Goal: Information Seeking & Learning: Learn about a topic

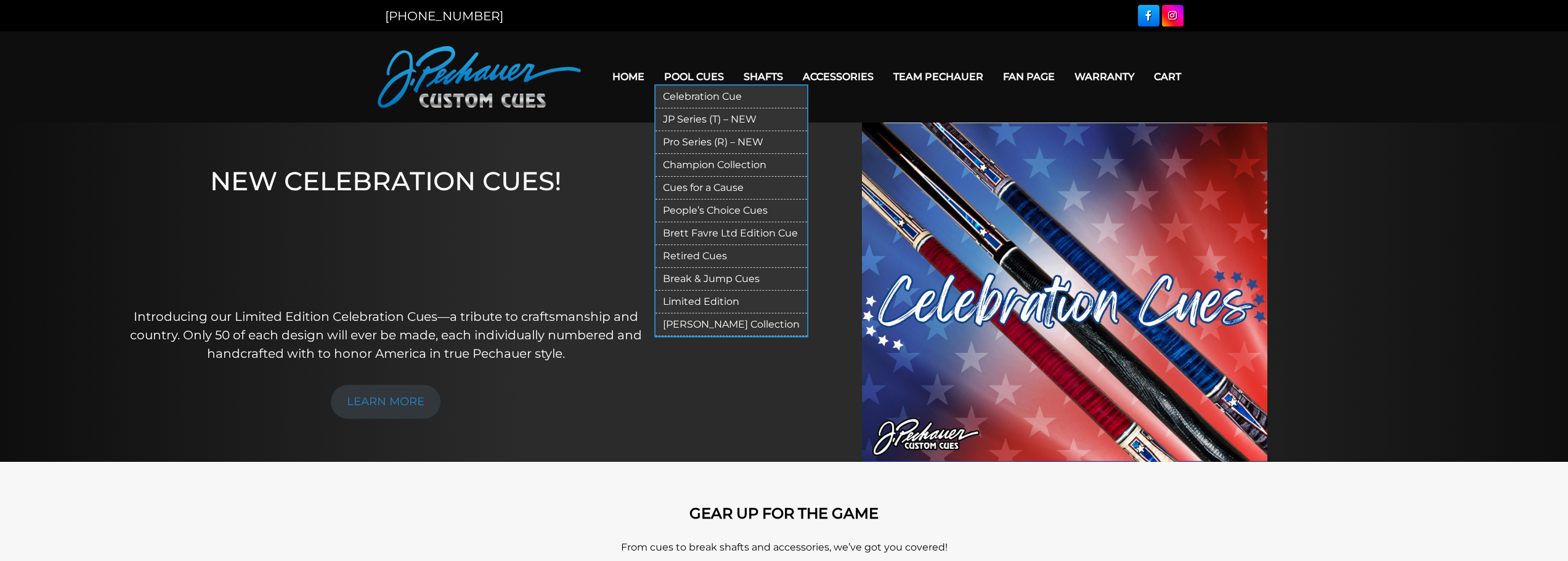
click at [681, 255] on link "Retired Cues" at bounding box center [731, 257] width 151 height 23
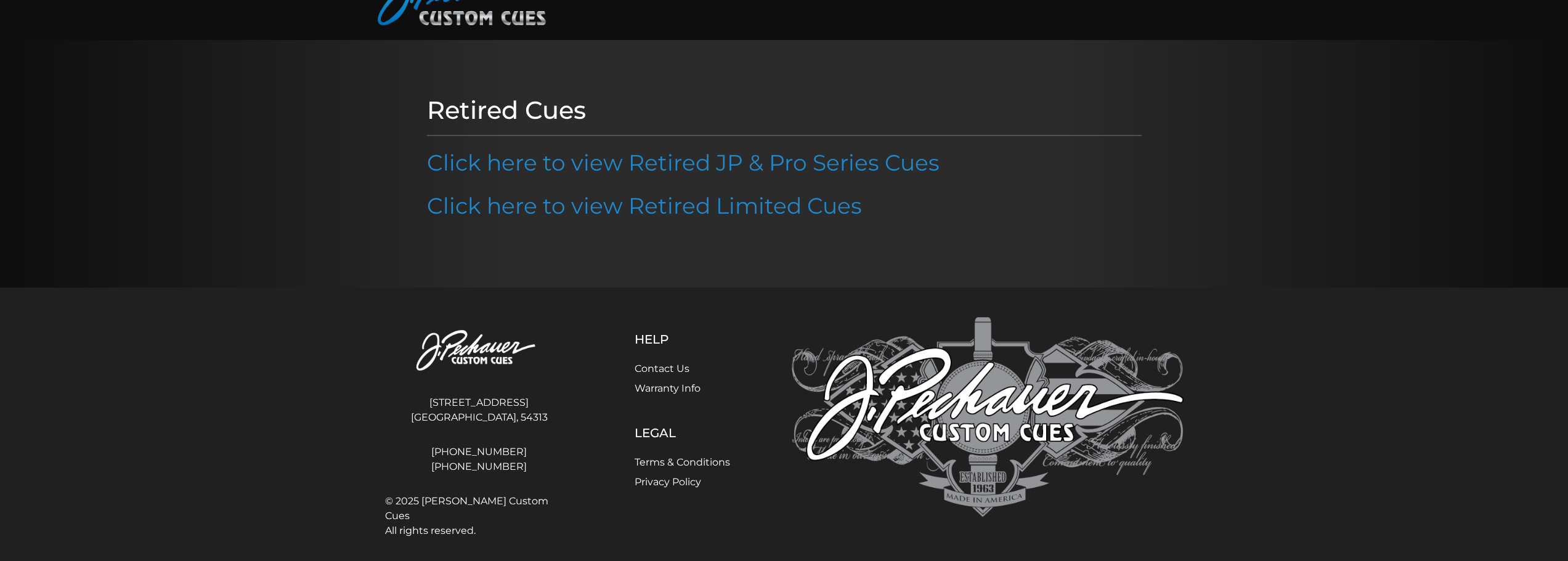
scroll to position [90, 0]
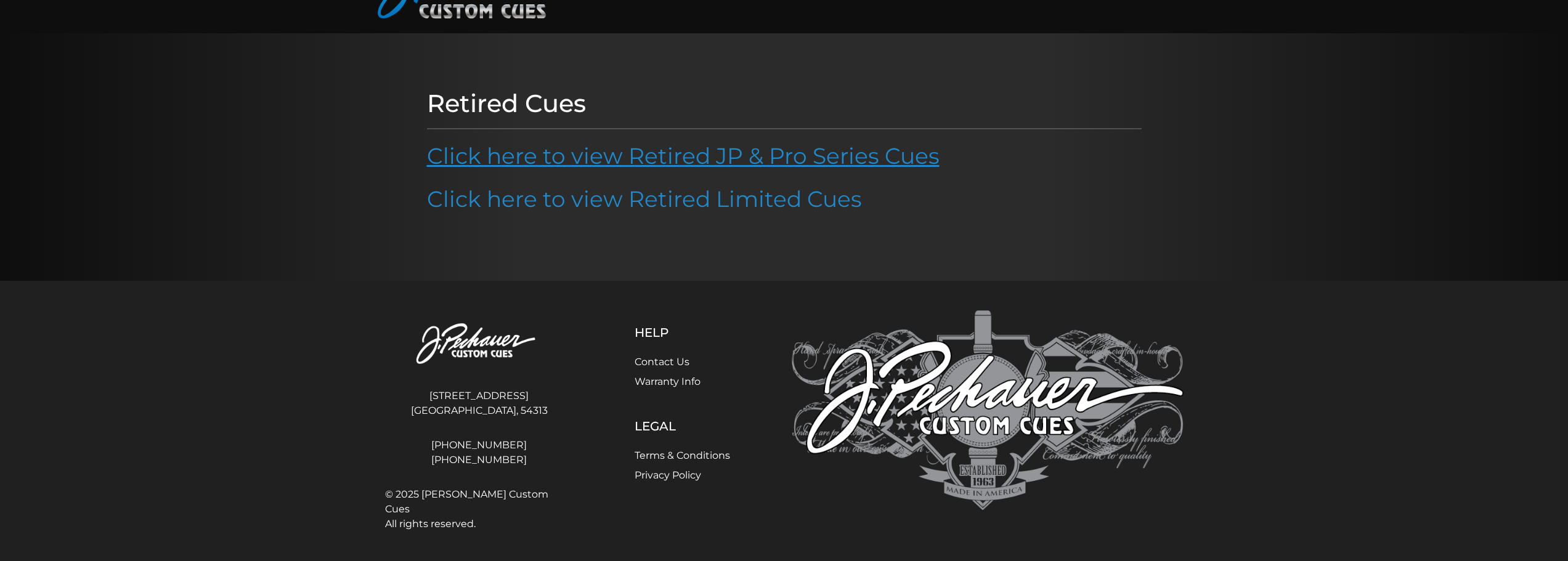
click at [554, 164] on link "Click here to view Retired JP & Pro Series Cues" at bounding box center [683, 156] width 513 height 27
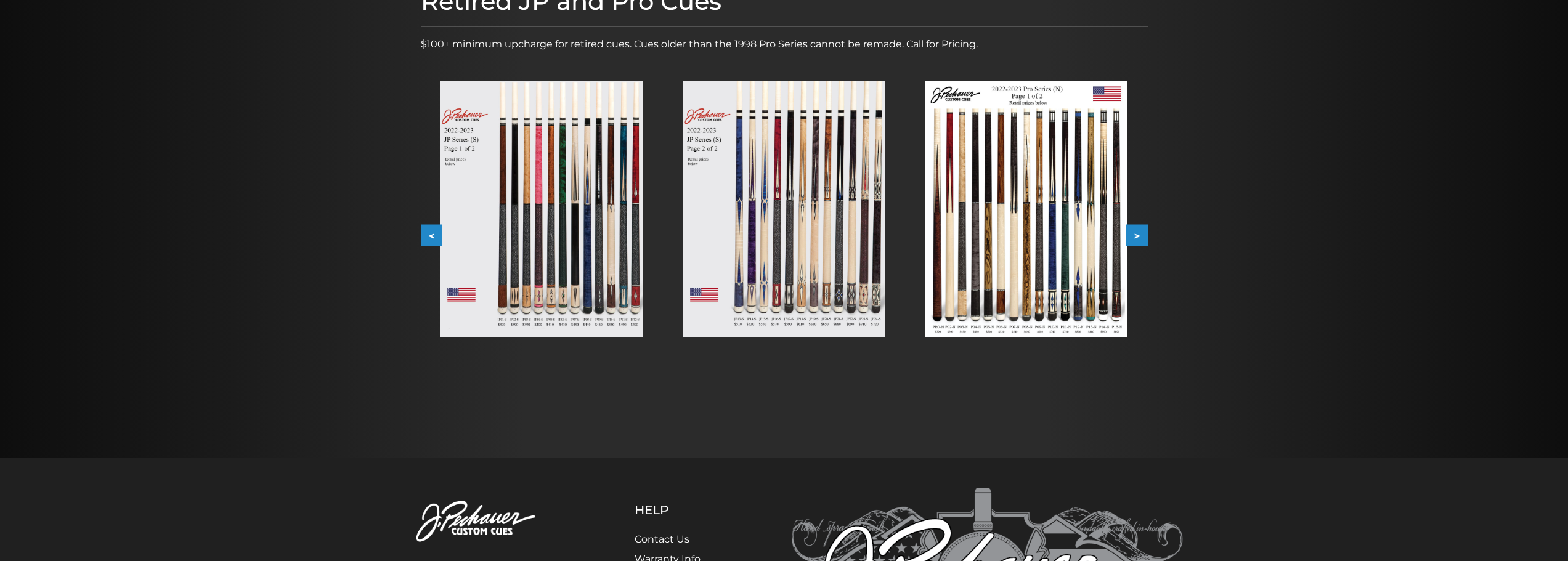
scroll to position [186, 0]
click at [616, 236] on img at bounding box center [541, 209] width 203 height 256
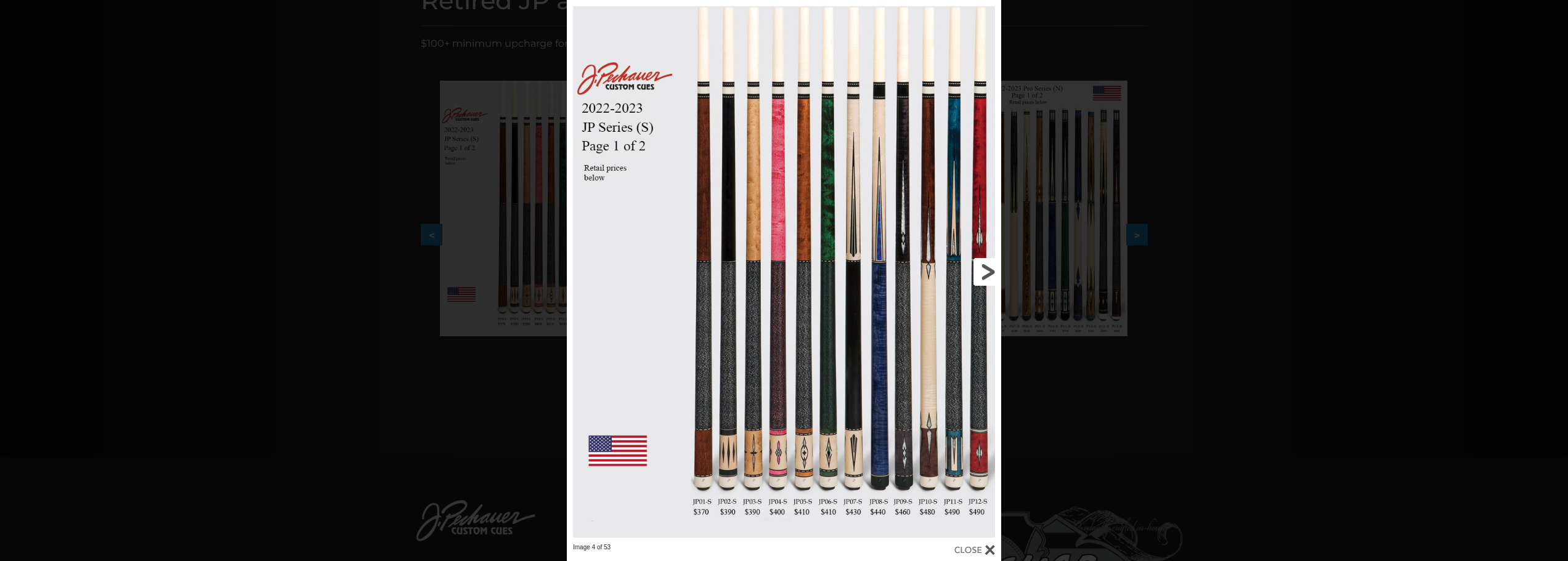
click at [983, 270] on link at bounding box center [903, 272] width 196 height 543
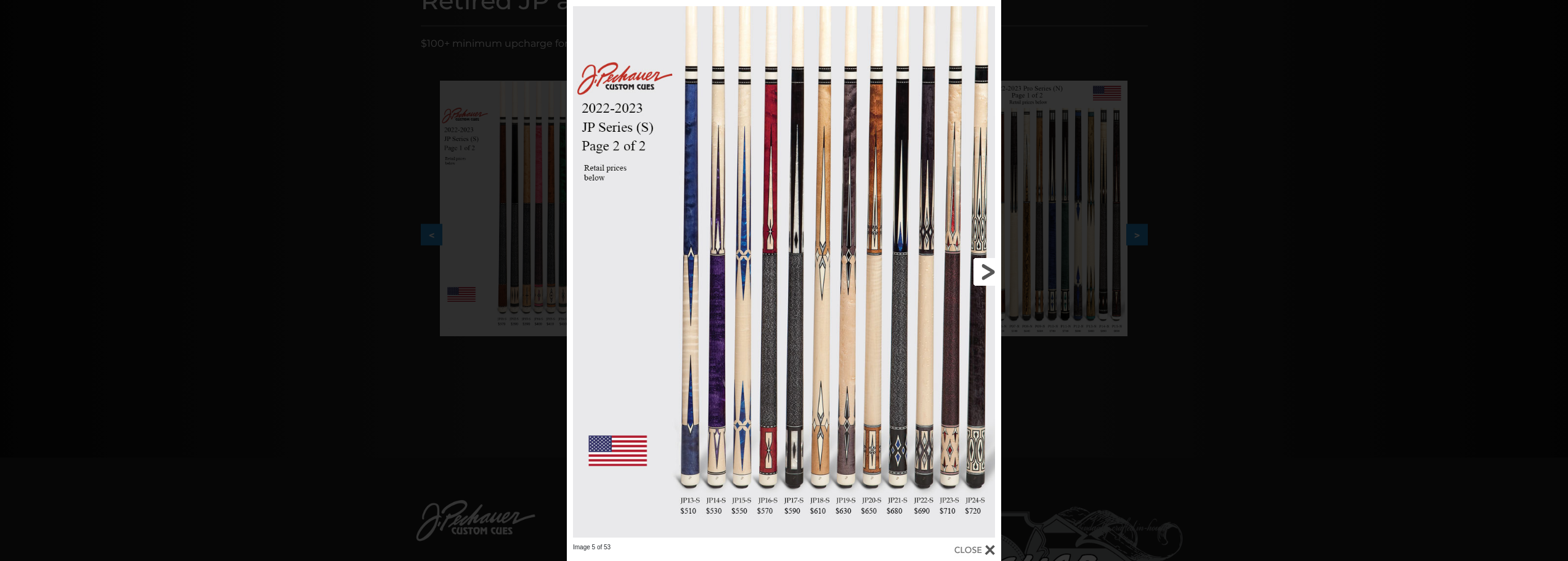
click at [983, 270] on link at bounding box center [903, 272] width 196 height 543
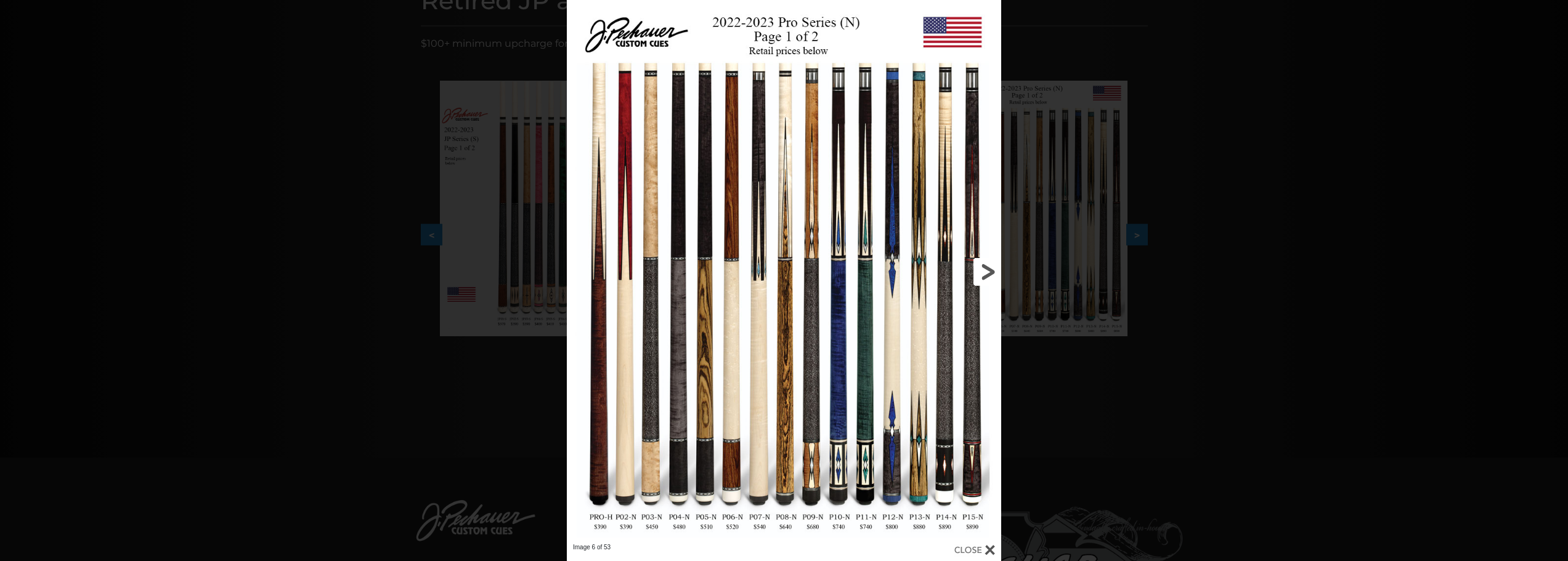
click at [983, 270] on link at bounding box center [903, 272] width 196 height 543
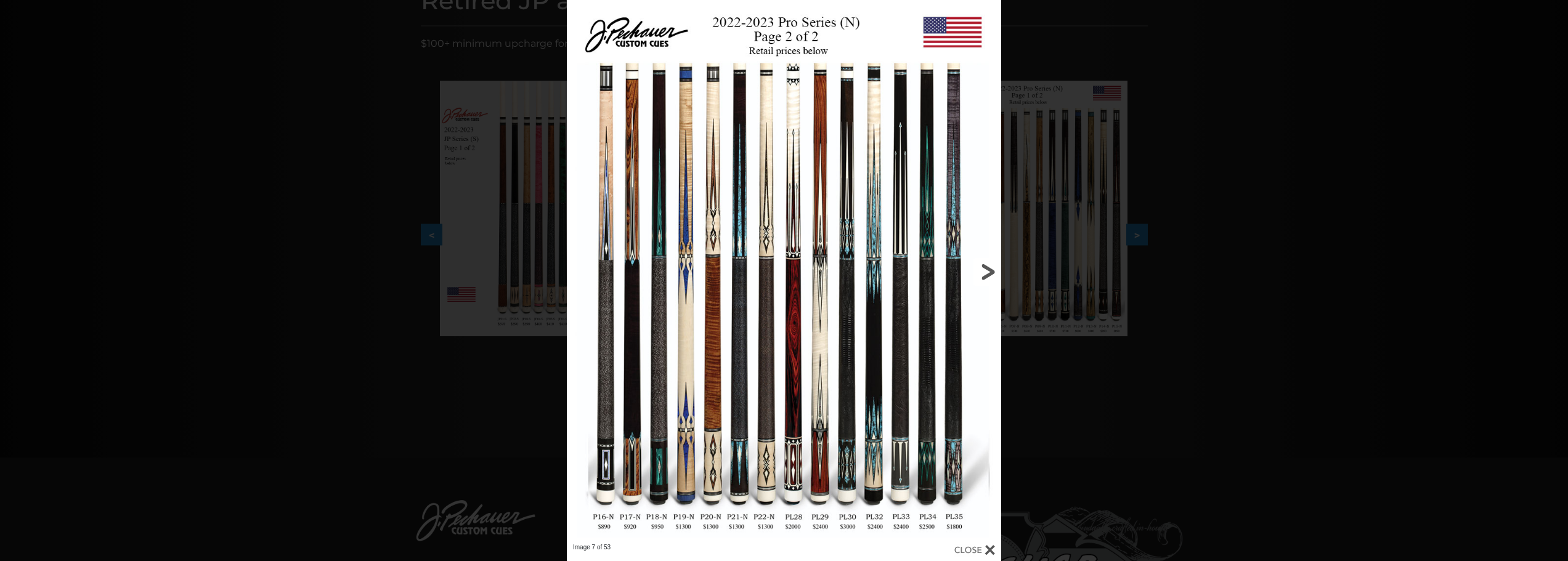
click at [983, 270] on link at bounding box center [903, 272] width 196 height 543
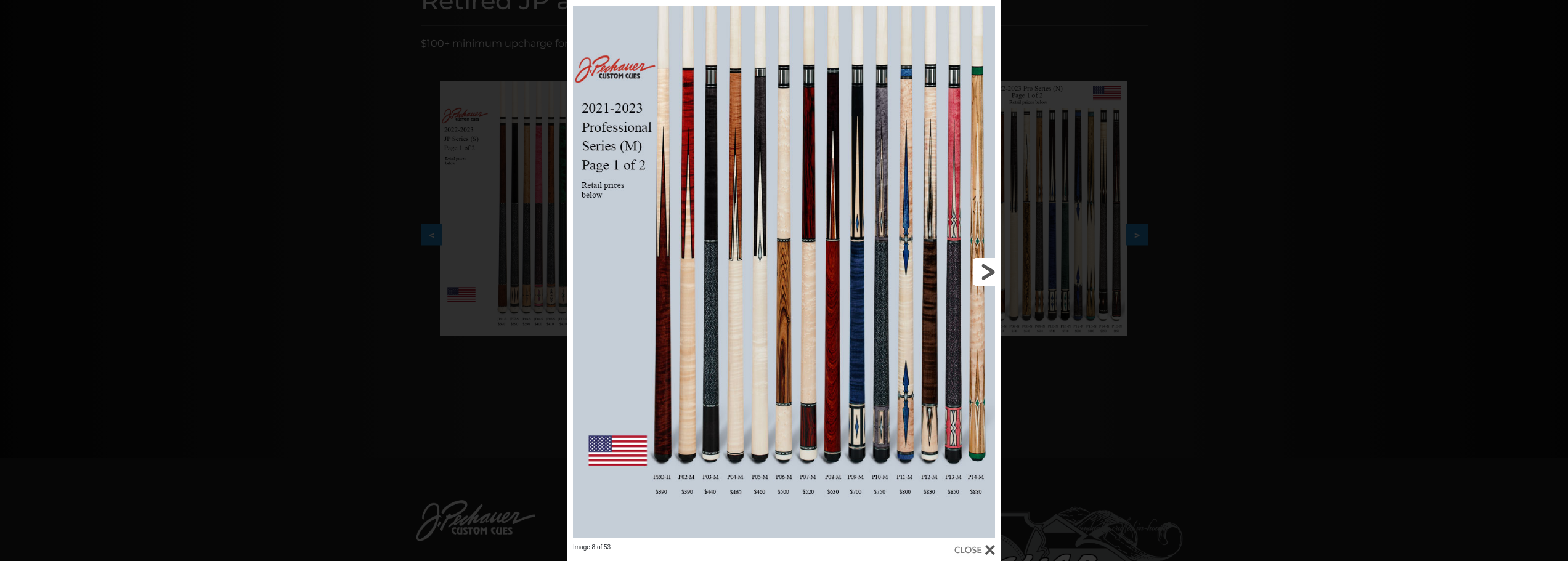
click at [983, 270] on link at bounding box center [903, 272] width 196 height 543
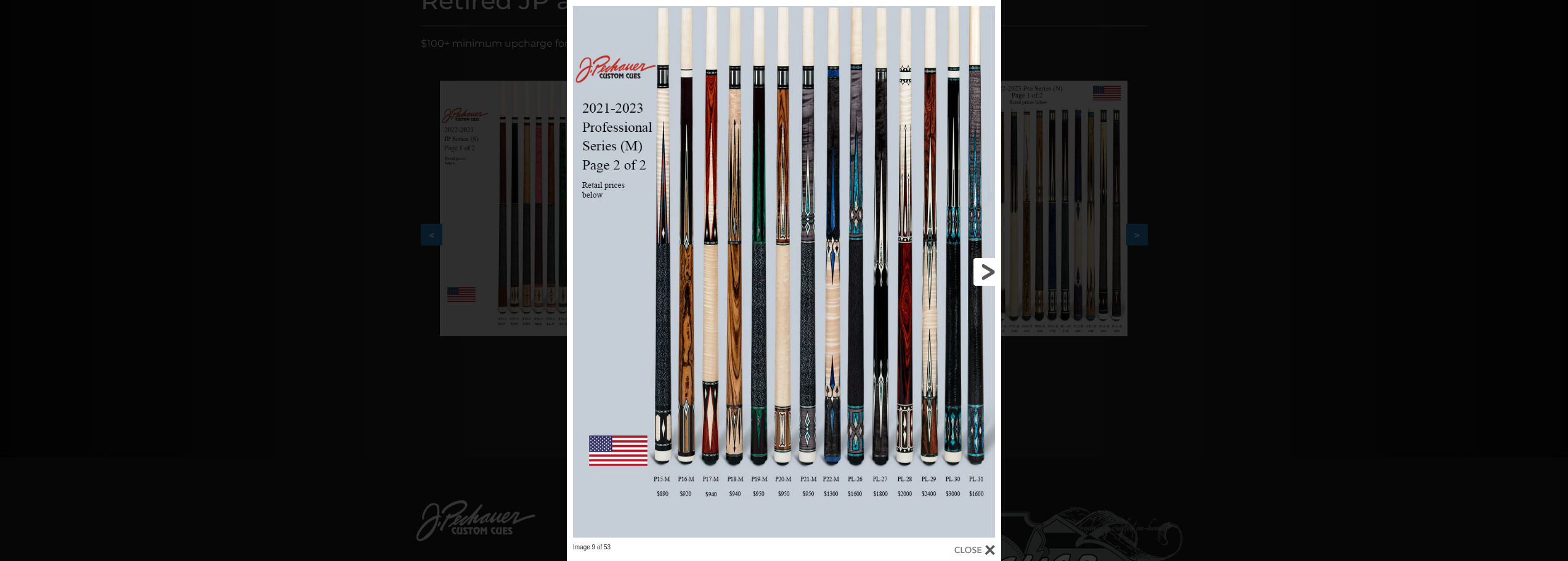
click at [983, 270] on link at bounding box center [903, 272] width 196 height 543
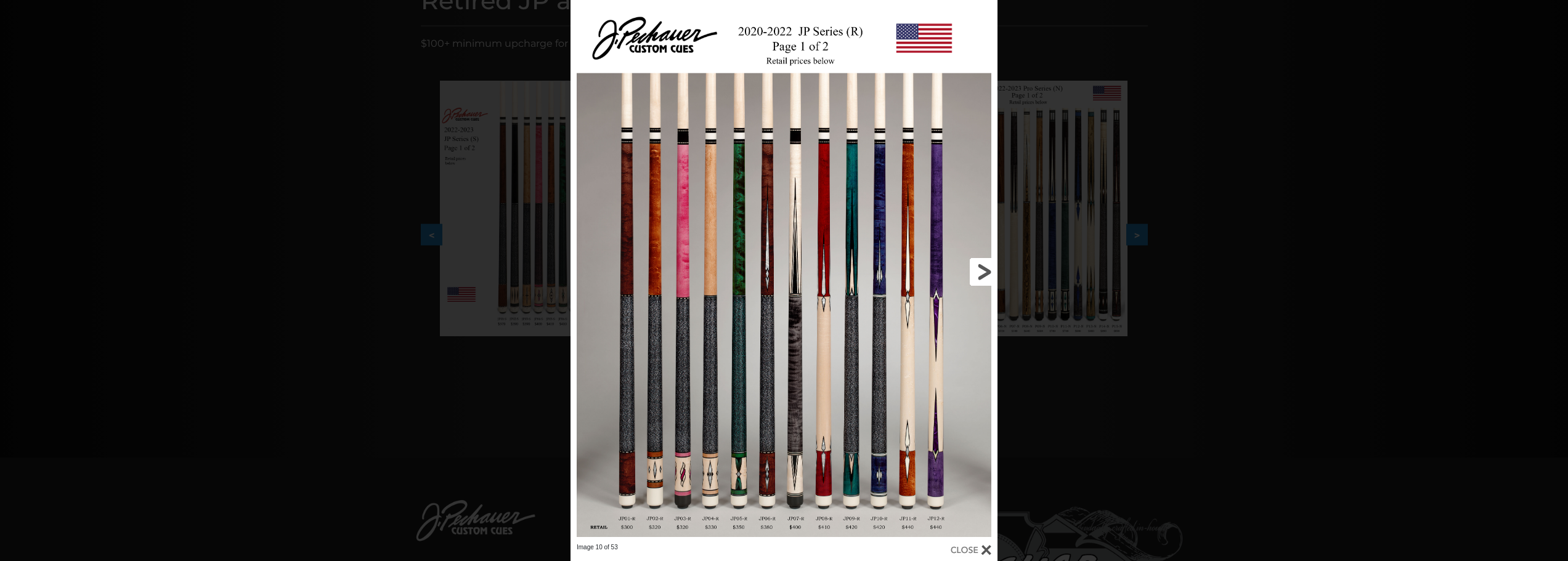
click at [983, 270] on link at bounding box center [901, 272] width 192 height 543
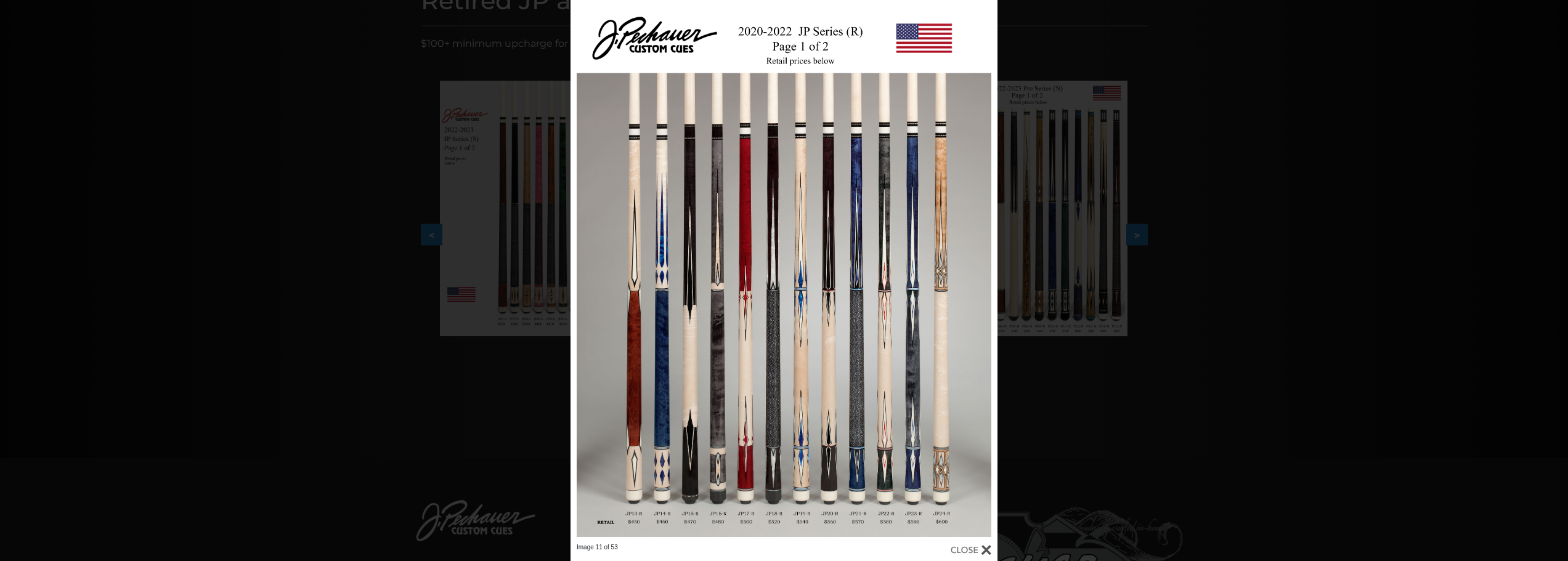
click at [773, 382] on div at bounding box center [784, 272] width 427 height 543
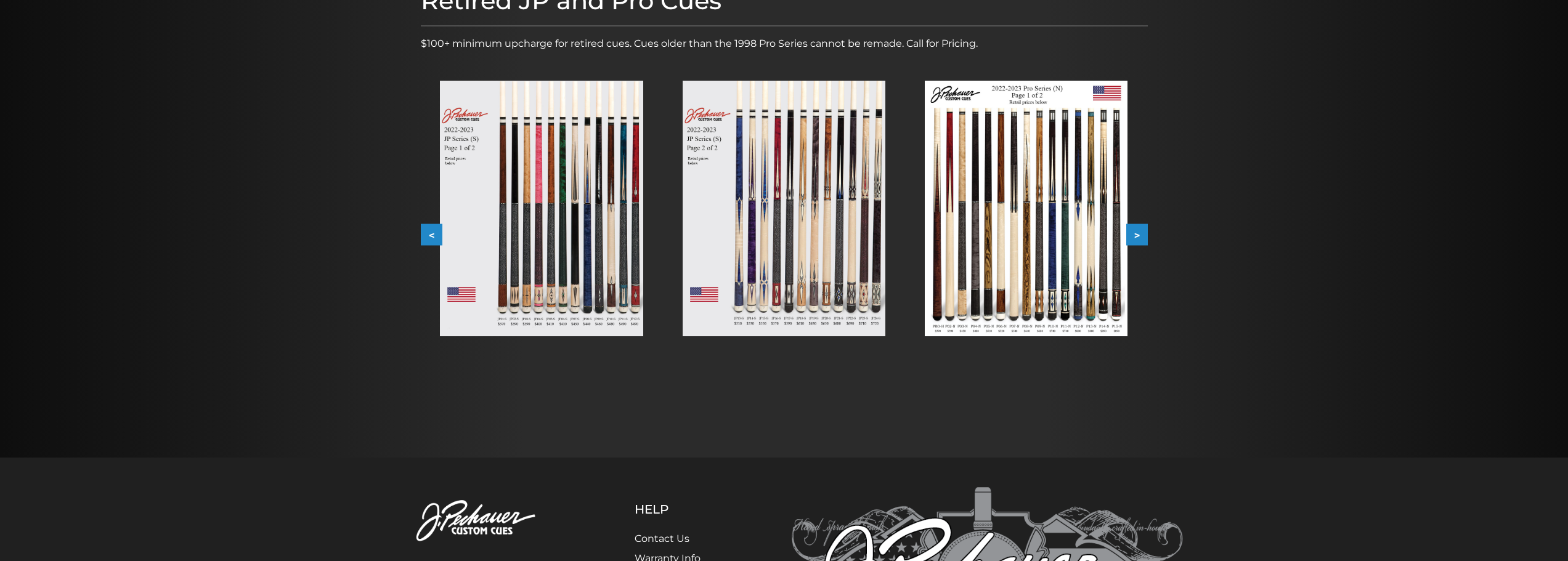
click at [1138, 230] on button ">" at bounding box center [1137, 235] width 21 height 21
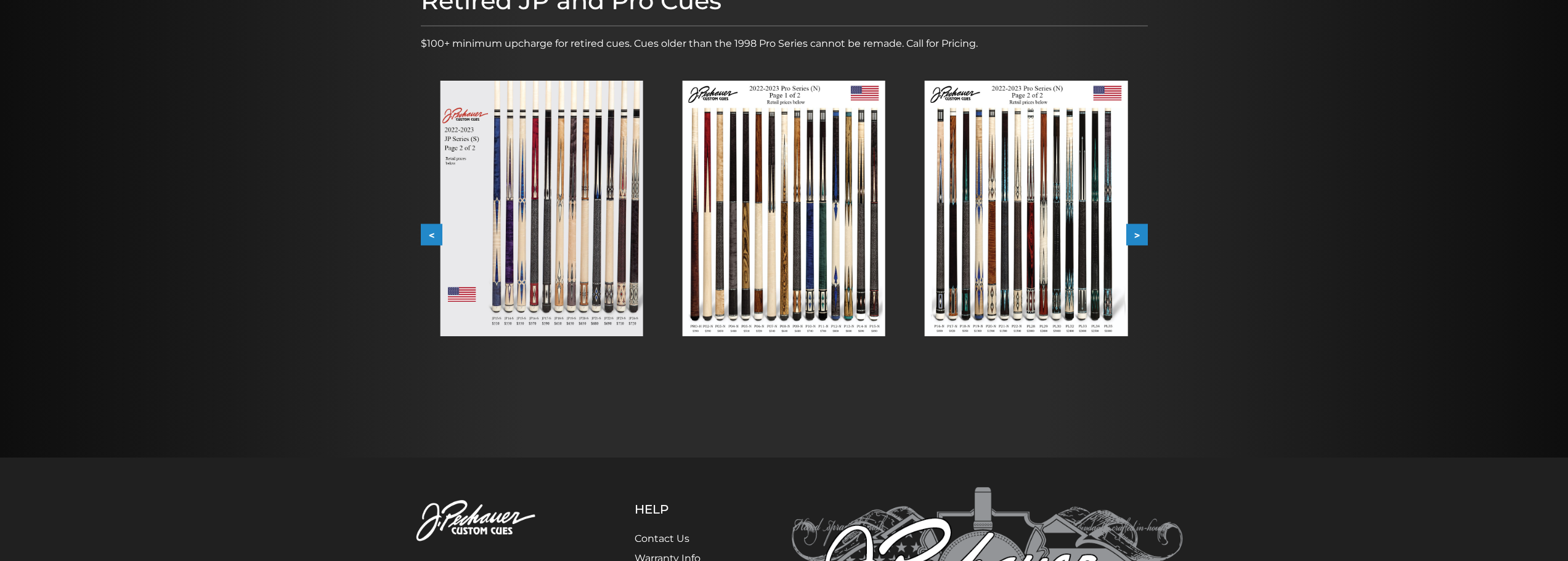
click at [1144, 239] on button ">" at bounding box center [1137, 235] width 21 height 21
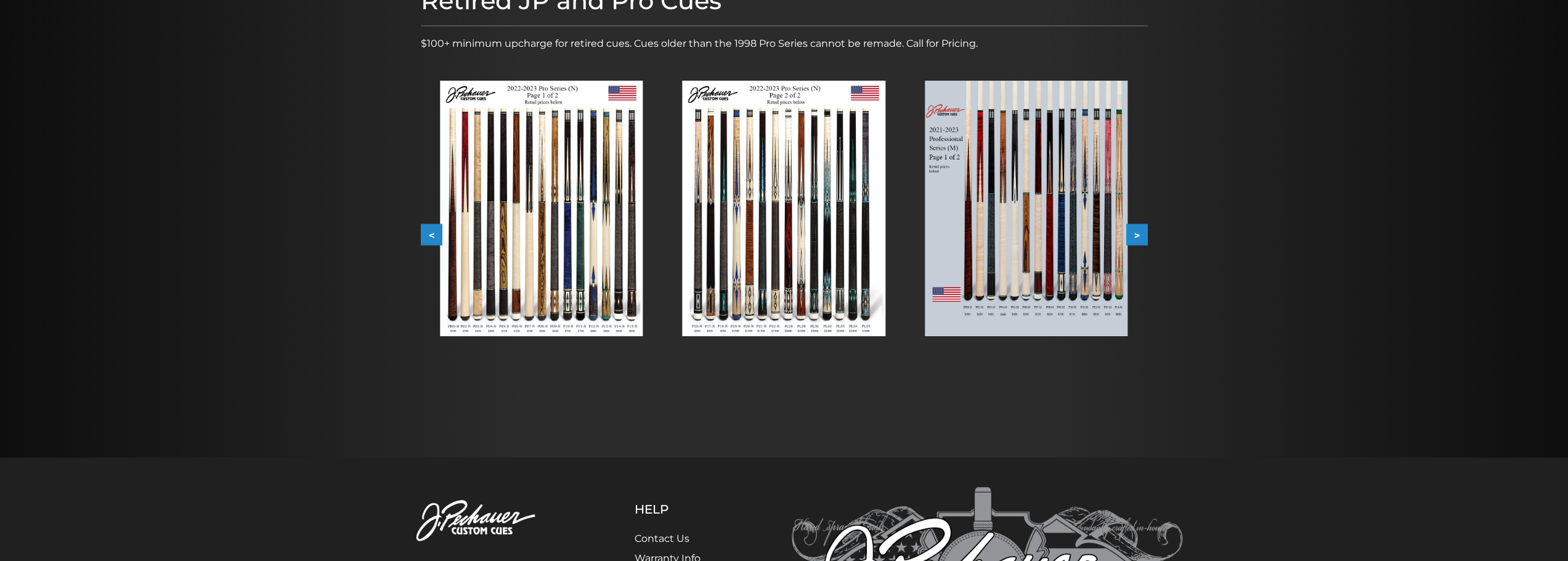
click at [1134, 234] on button ">" at bounding box center [1137, 235] width 21 height 21
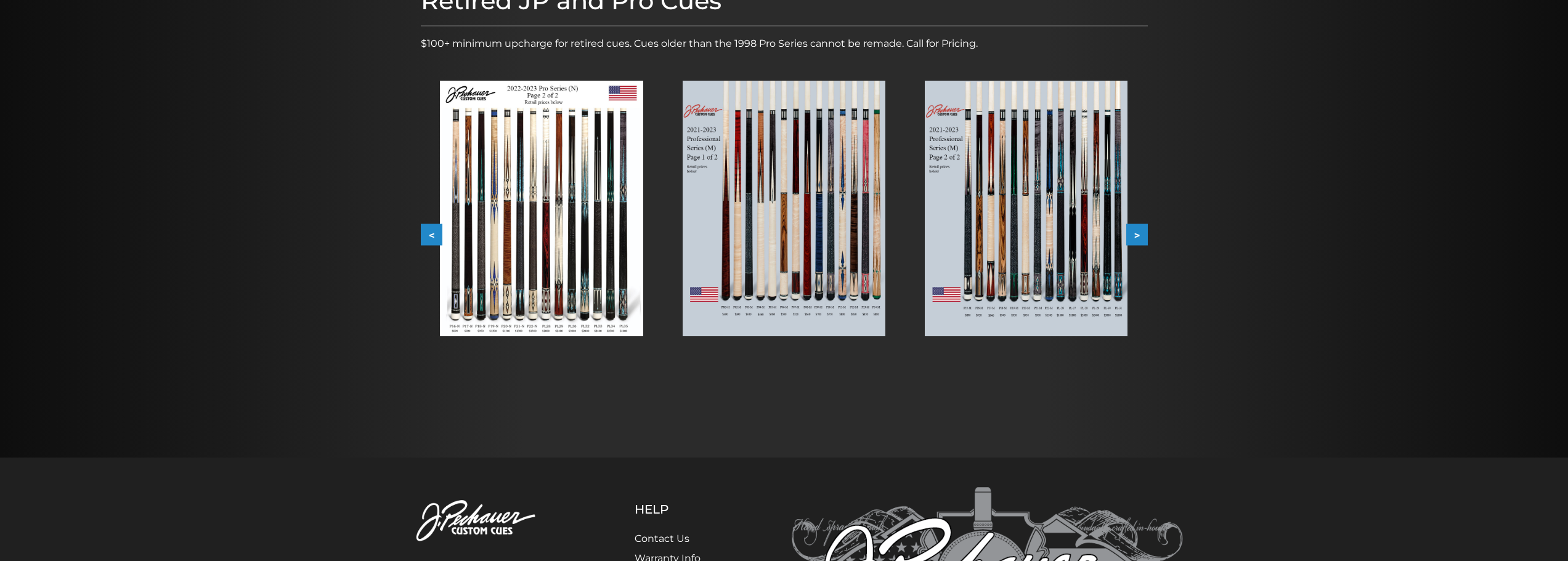
click at [1134, 234] on button ">" at bounding box center [1137, 235] width 21 height 21
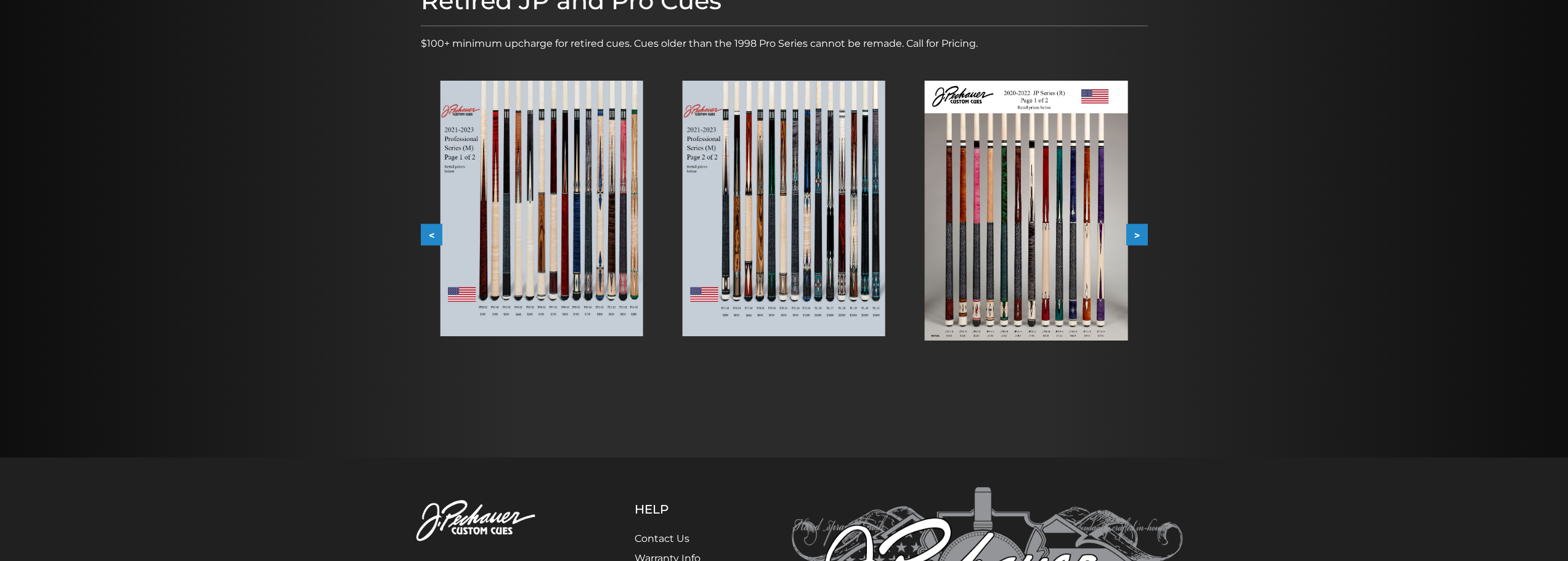
click at [1134, 234] on button ">" at bounding box center [1137, 235] width 21 height 21
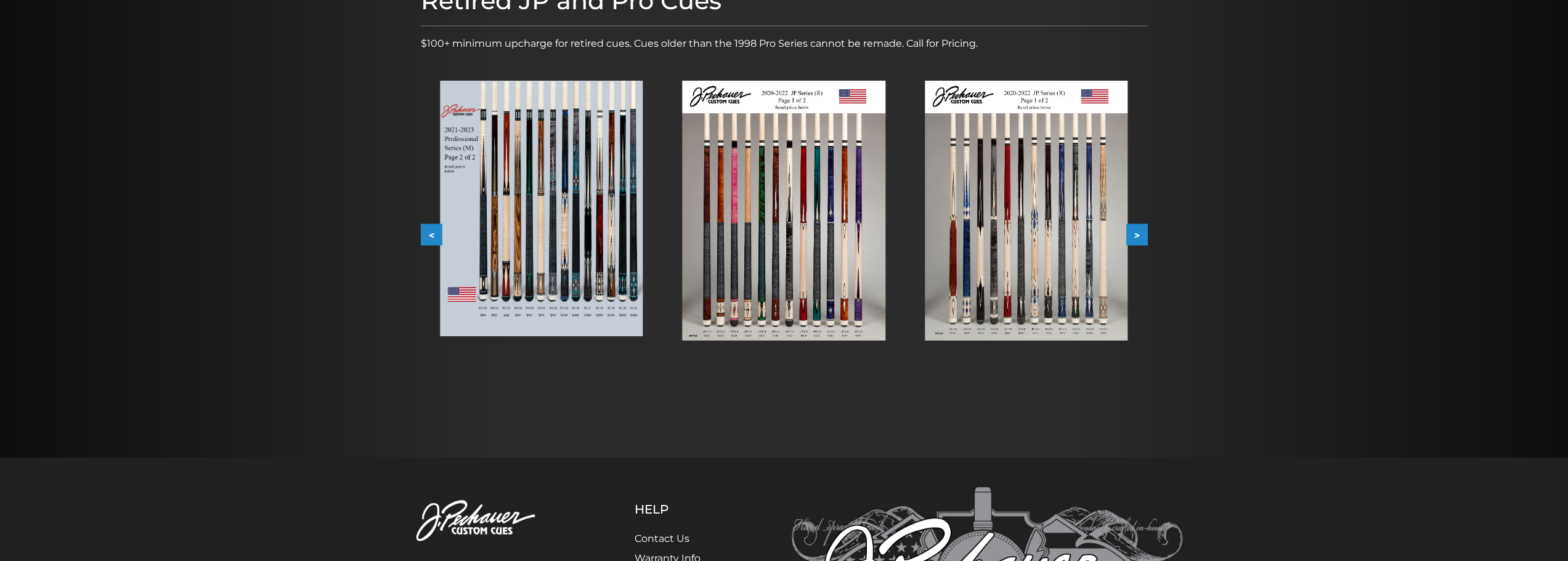
click at [1024, 228] on img at bounding box center [1026, 211] width 203 height 260
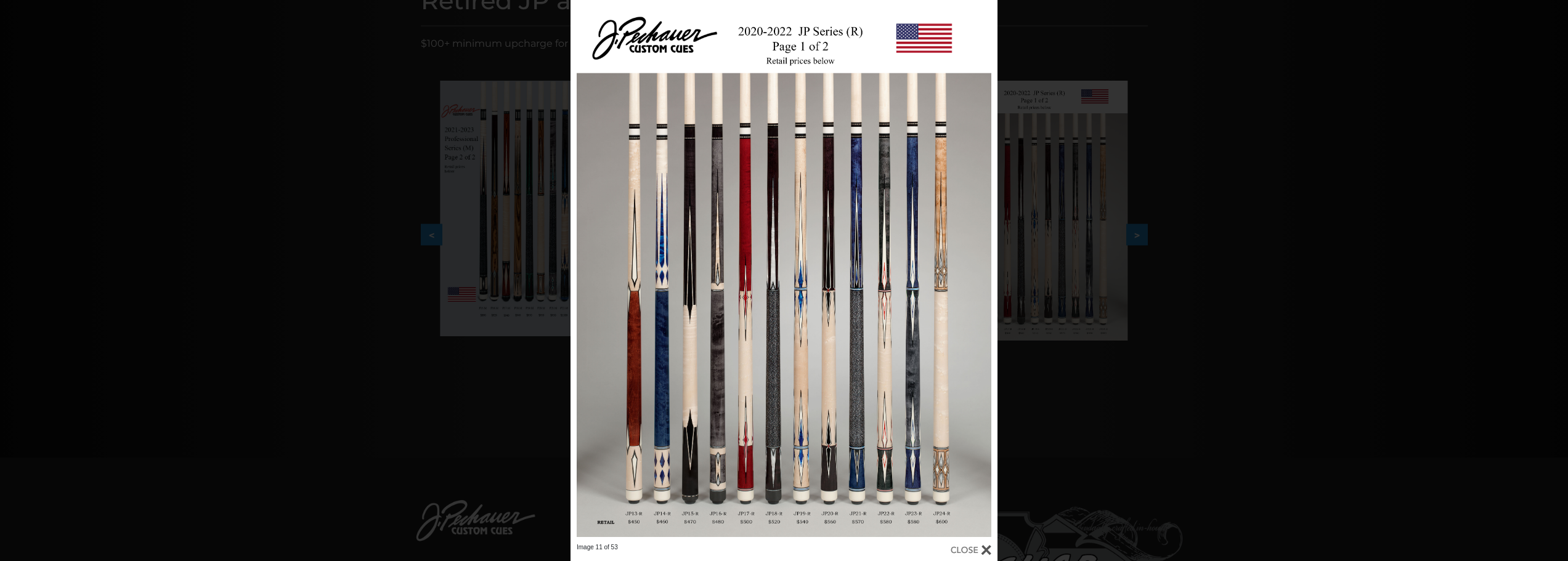
drag, startPoint x: 766, startPoint y: 514, endPoint x: 779, endPoint y: 514, distance: 13.0
click at [779, 514] on div at bounding box center [784, 272] width 427 height 543
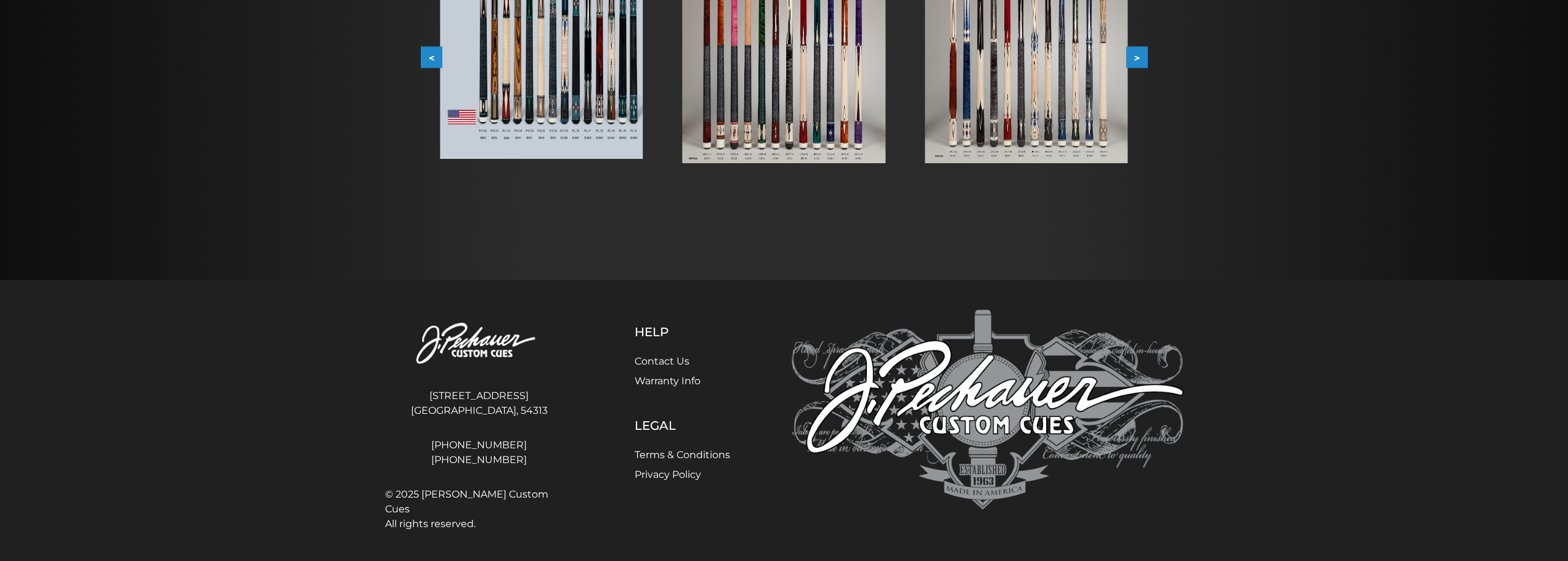
scroll to position [0, 0]
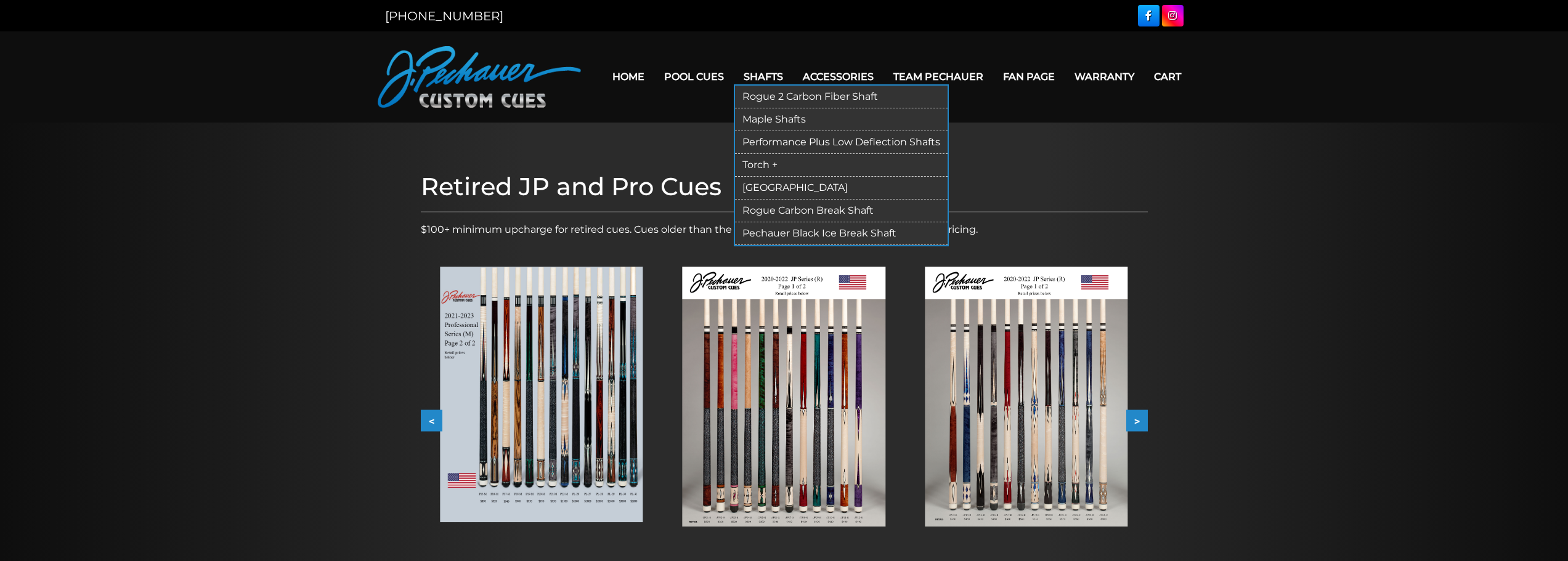
click at [764, 97] on link "Rogue 2 Carbon Fiber Shaft" at bounding box center [841, 97] width 213 height 23
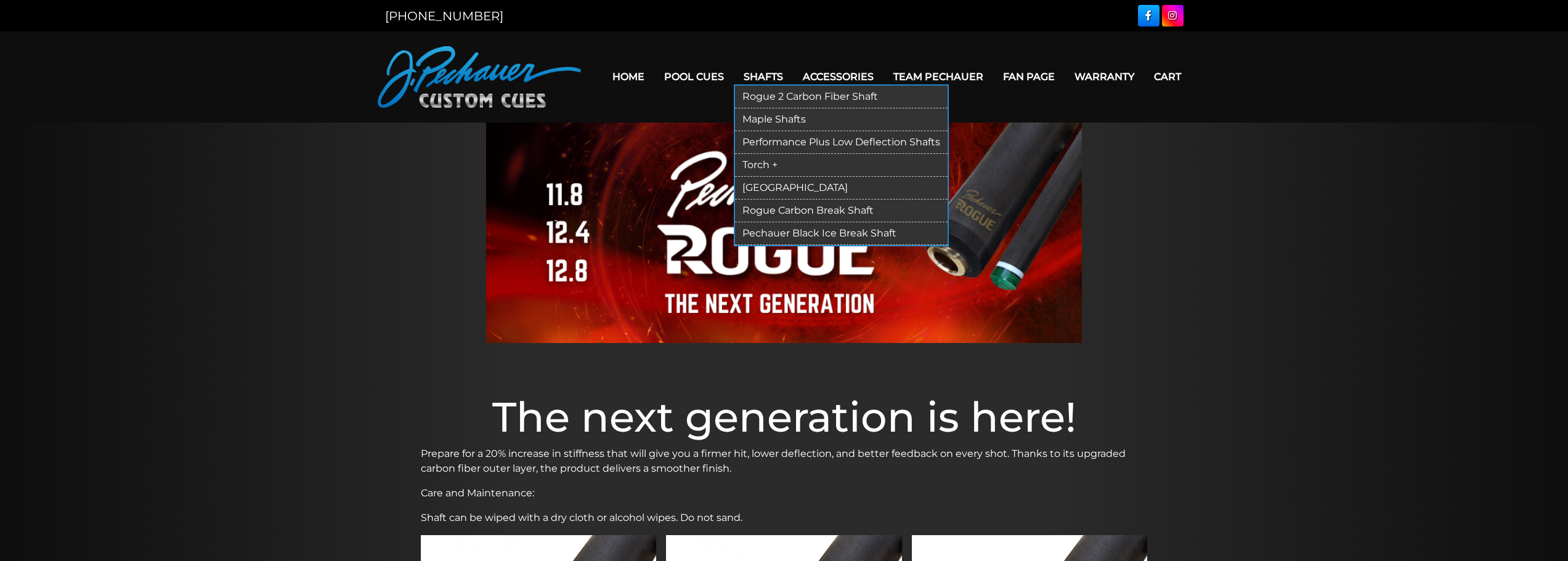
click at [783, 137] on link "Performance Plus Low Deflection Shafts" at bounding box center [841, 143] width 213 height 23
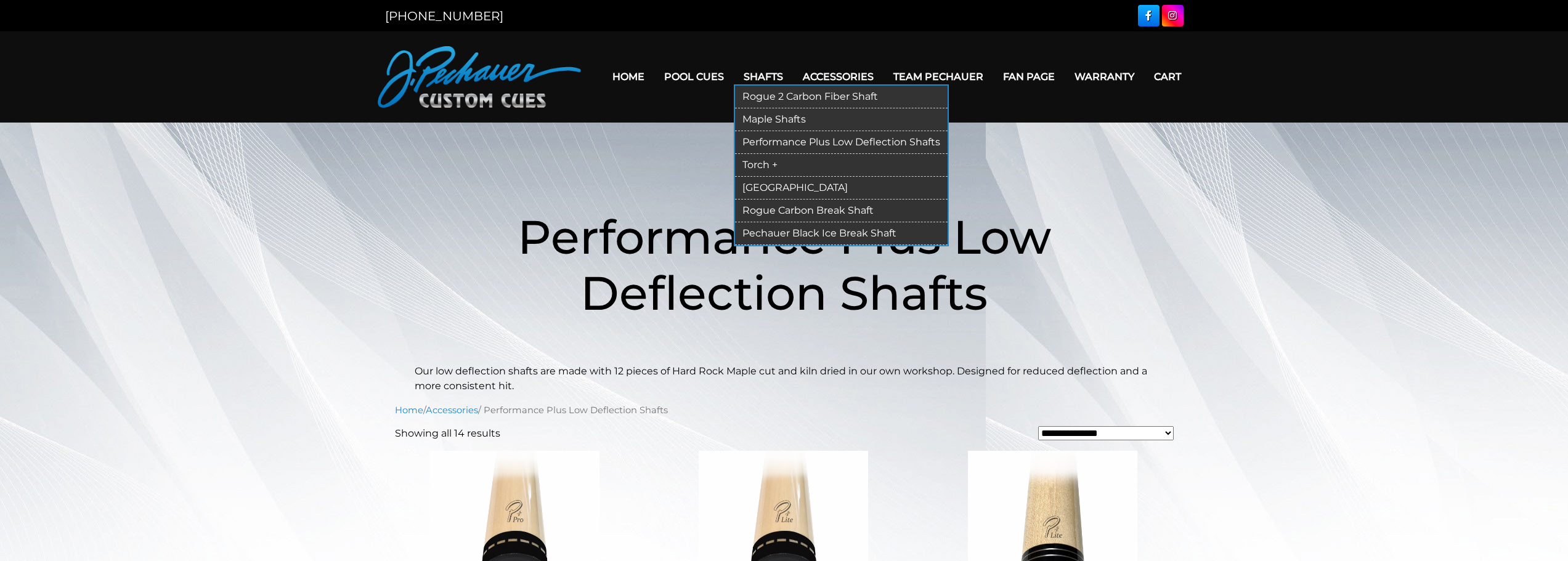
click at [754, 164] on link "Torch +" at bounding box center [841, 166] width 213 height 23
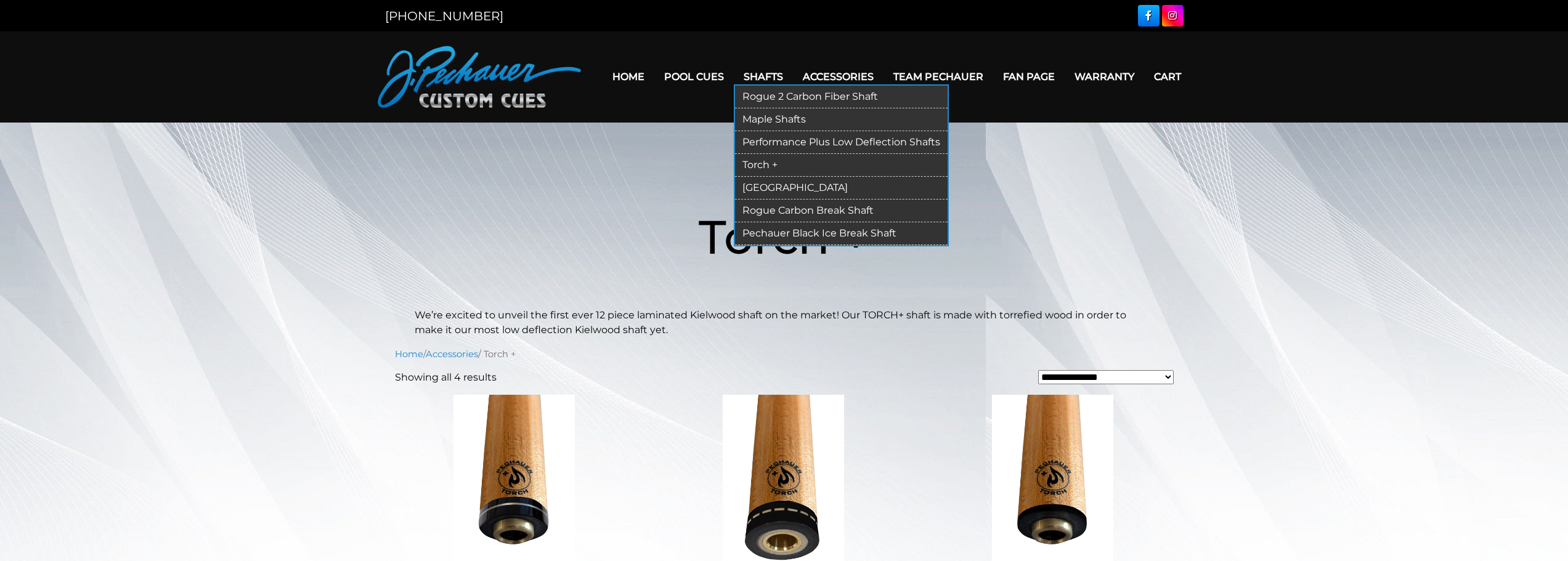
click at [754, 187] on link "[GEOGRAPHIC_DATA]" at bounding box center [841, 188] width 213 height 23
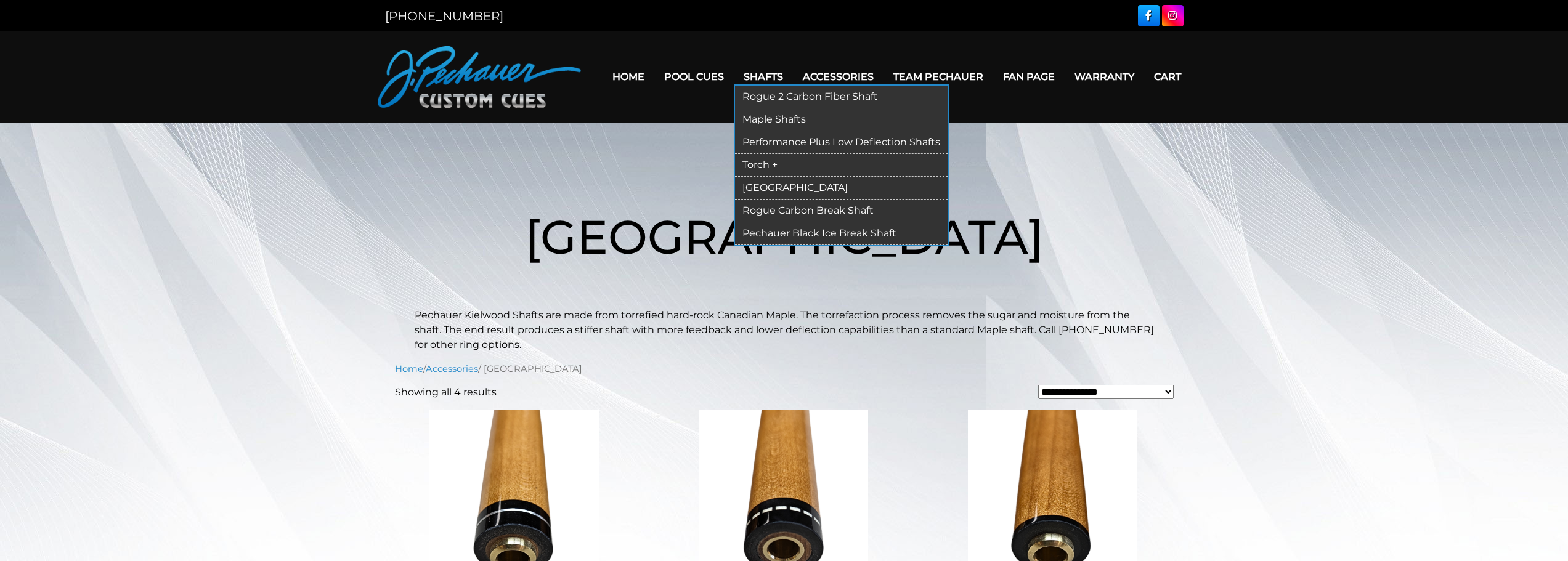
click at [778, 92] on link "Rogue 2 Carbon Fiber Shaft" at bounding box center [841, 97] width 213 height 23
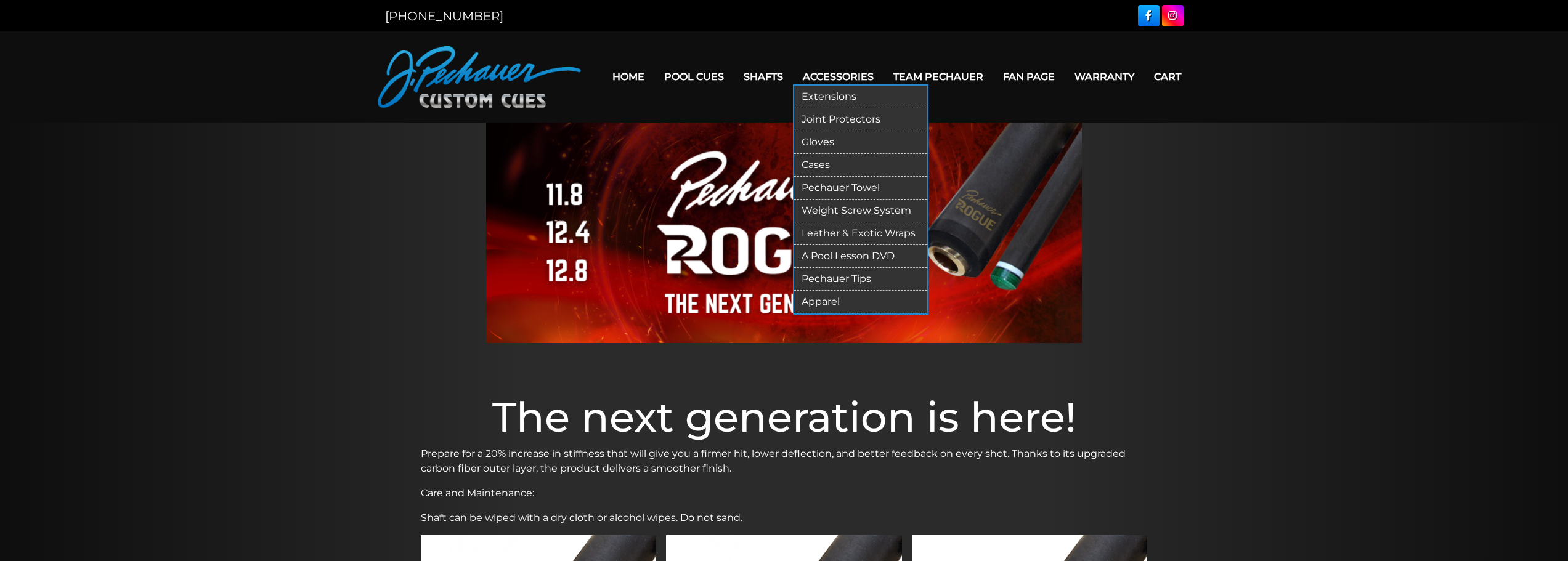
click at [821, 92] on link "Extensions" at bounding box center [860, 97] width 133 height 23
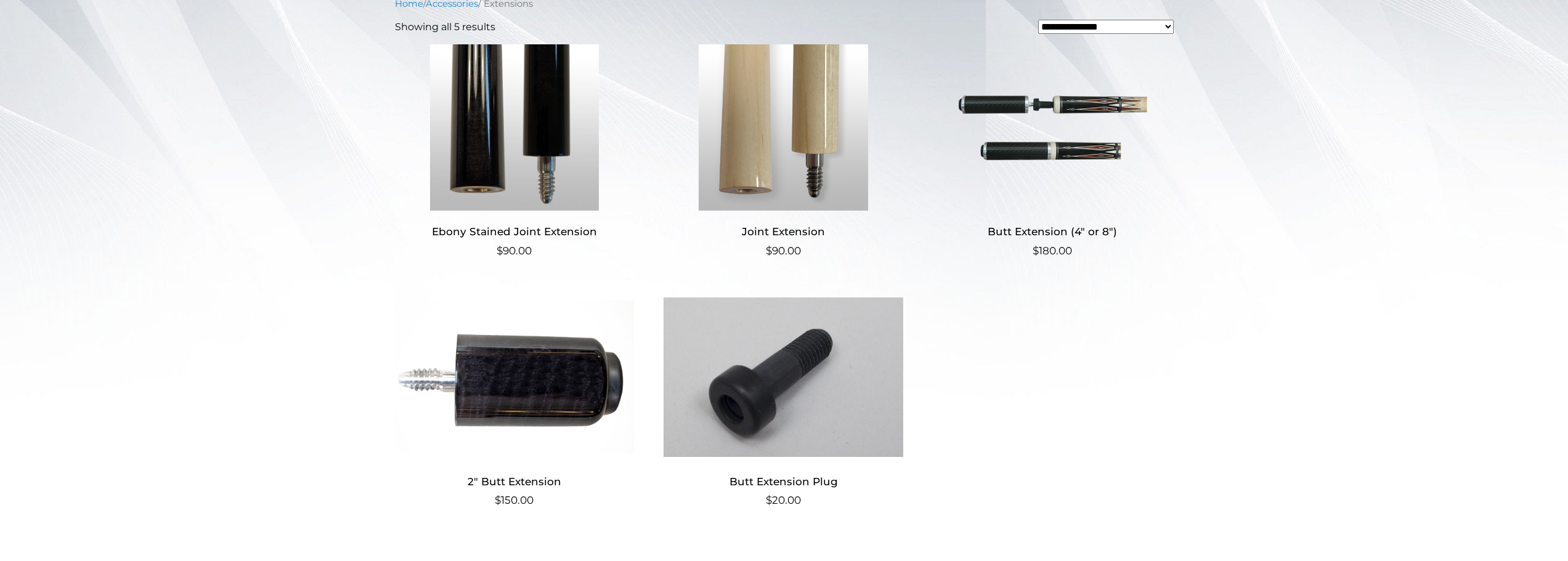
scroll to position [291, 0]
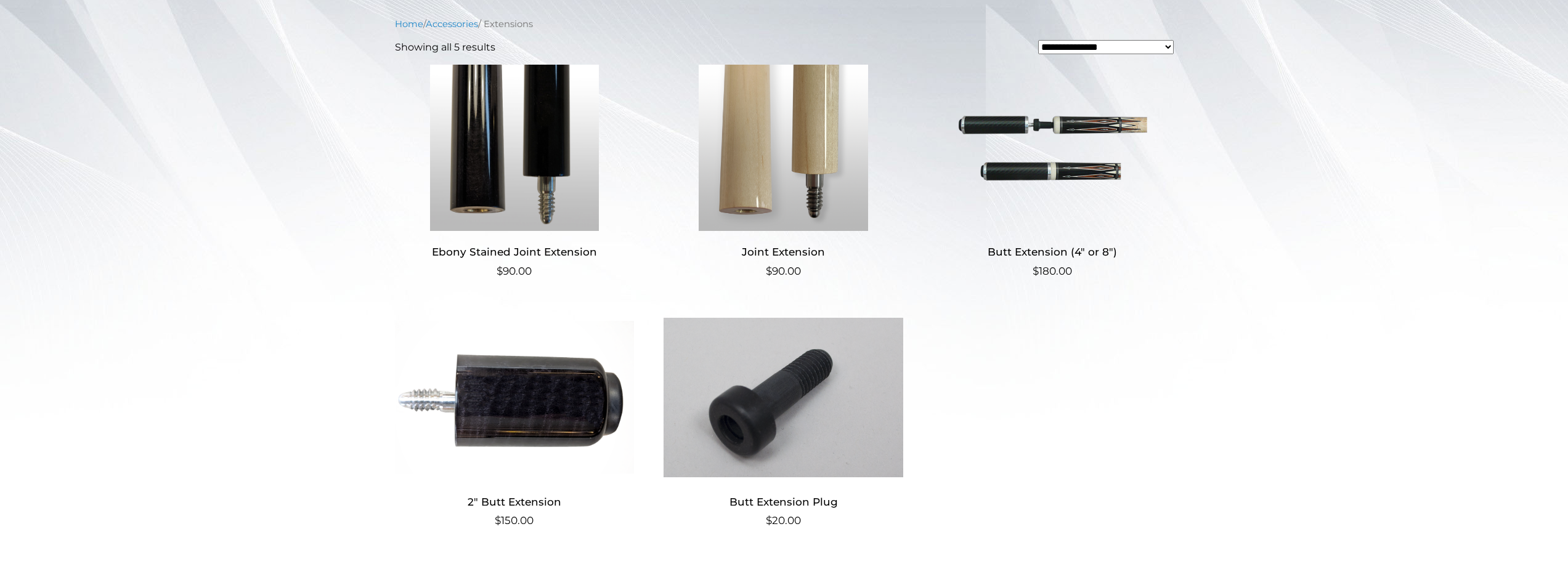
click at [1087, 166] on img at bounding box center [1052, 148] width 240 height 166
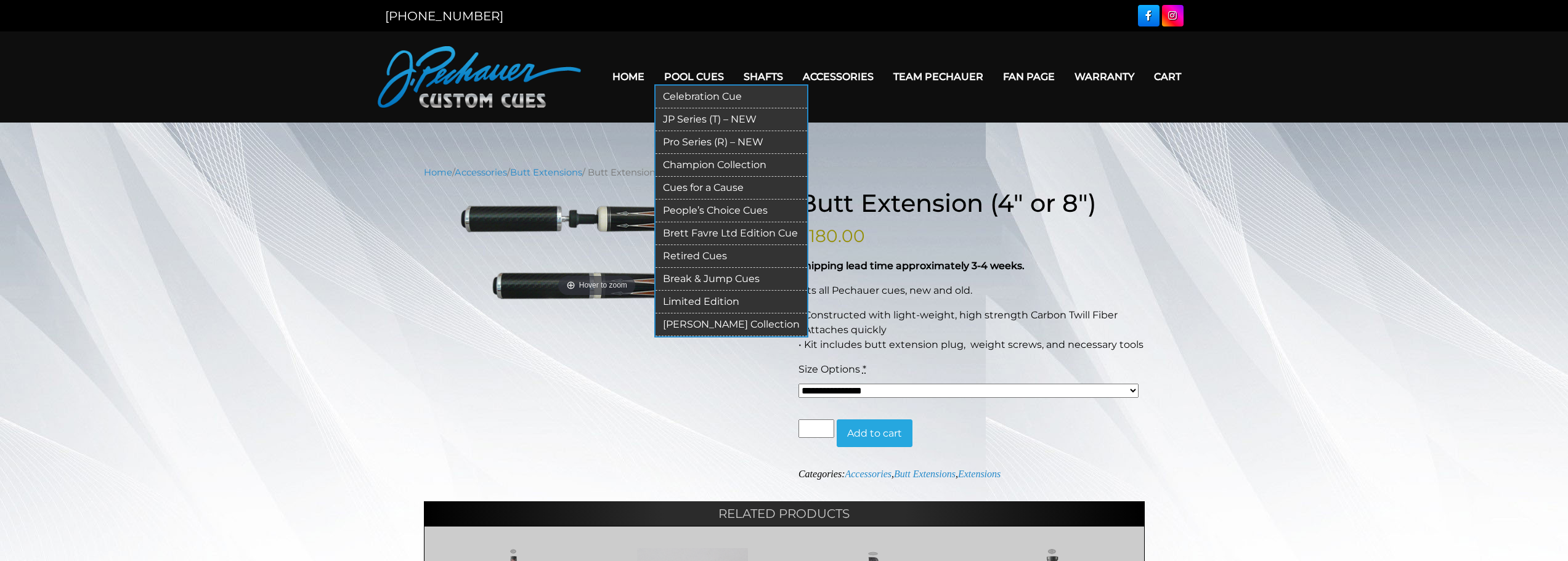
click at [713, 301] on link "Limited Edition" at bounding box center [731, 302] width 151 height 23
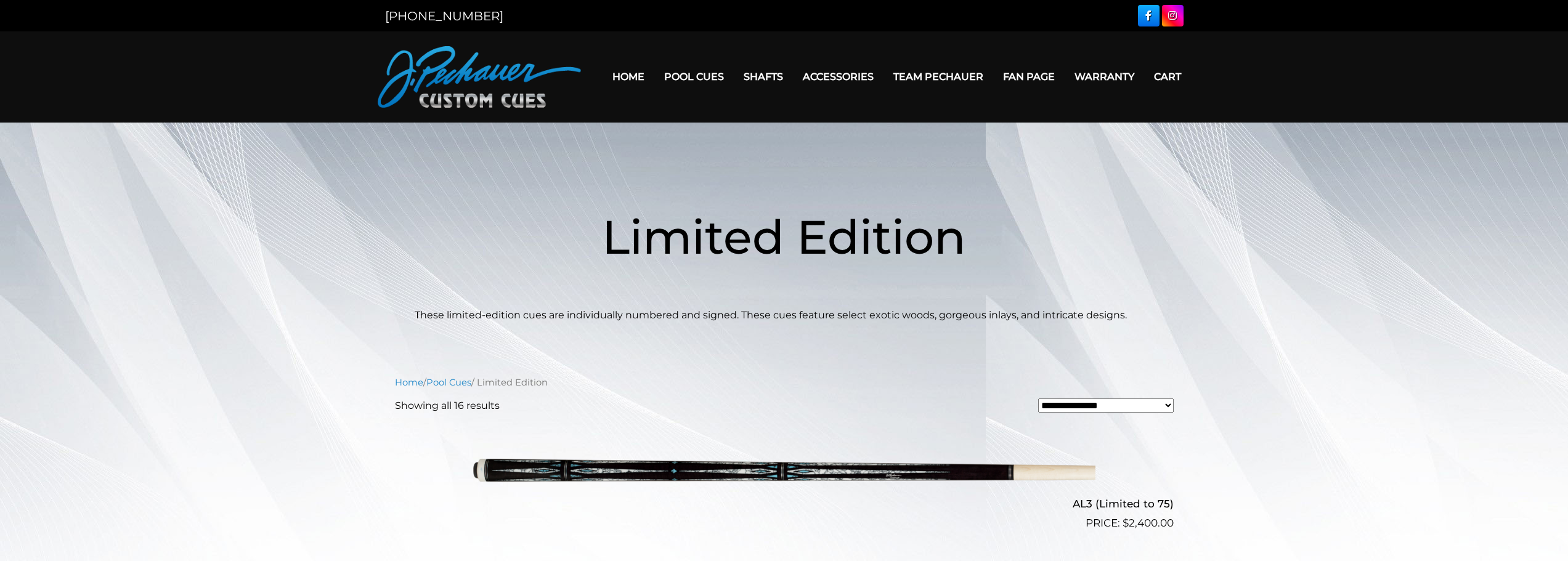
click at [927, 73] on link "Team Pechauer" at bounding box center [938, 77] width 110 height 31
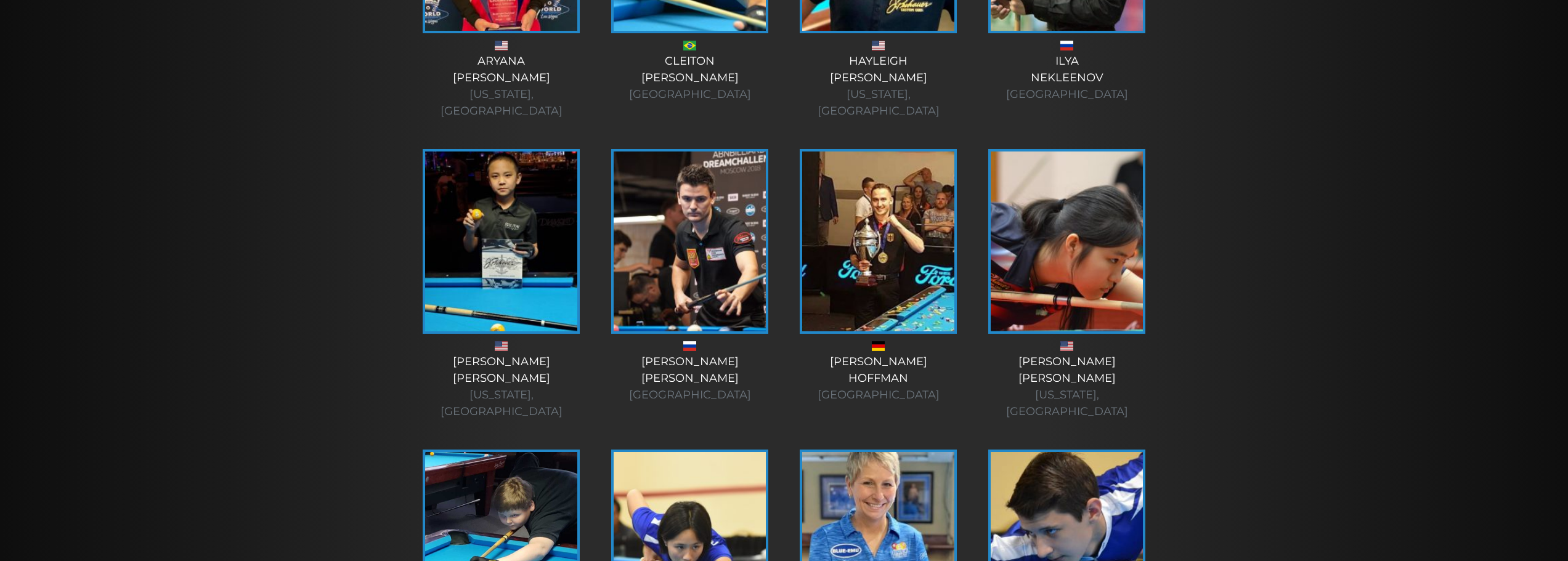
scroll to position [819, 0]
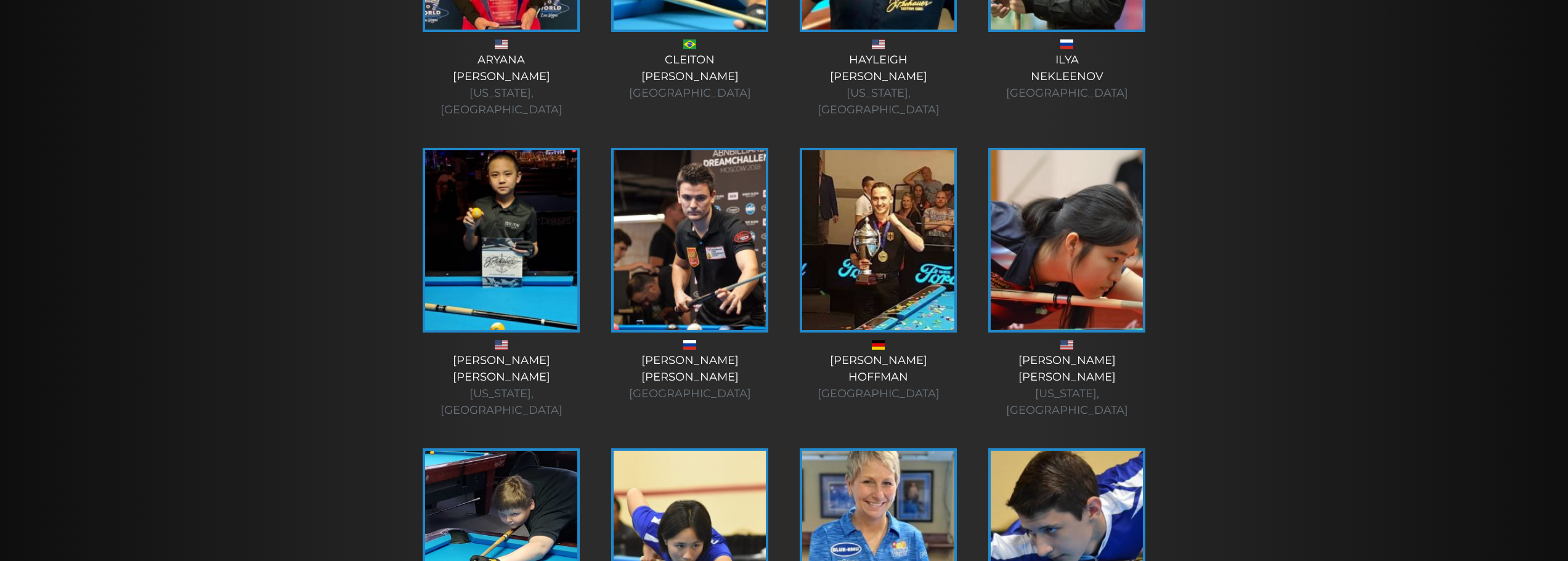
click at [880, 201] on img at bounding box center [878, 240] width 152 height 180
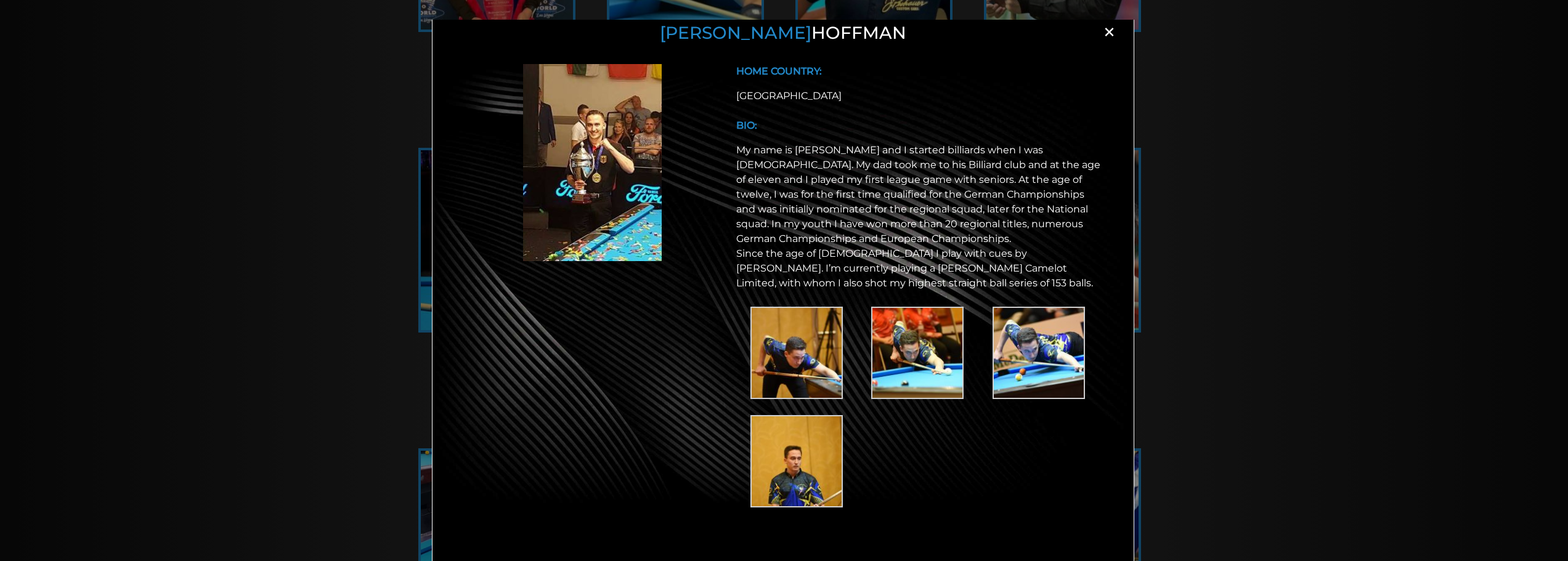
scroll to position [30, 0]
click at [902, 353] on img at bounding box center [917, 353] width 92 height 92
